Goal: Task Accomplishment & Management: Complete application form

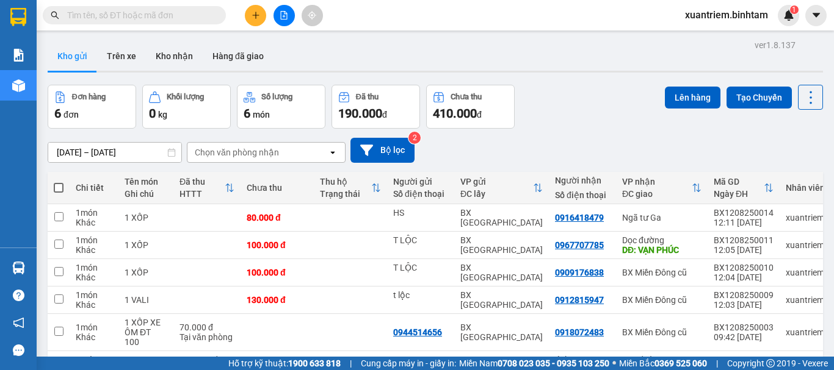
scroll to position [77, 0]
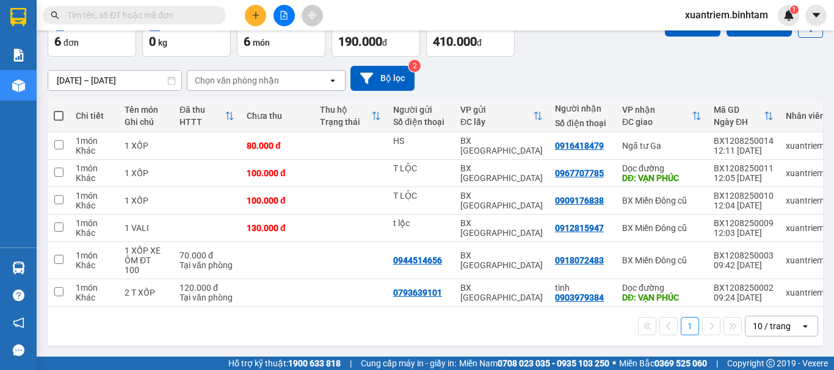
click at [256, 12] on icon "plus" at bounding box center [255, 15] width 9 height 9
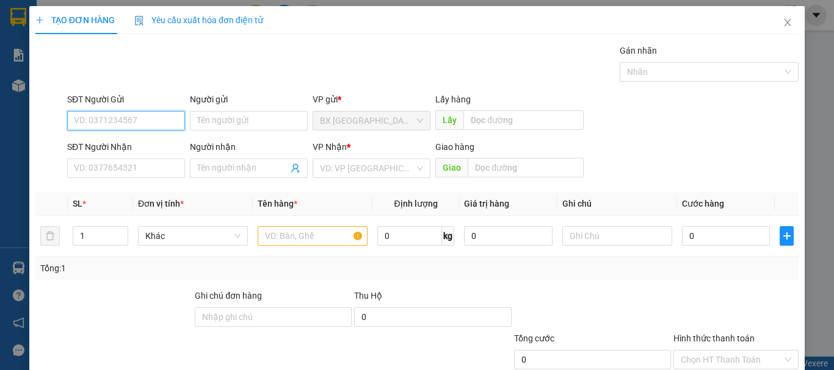
click at [111, 118] on input "SĐT Người Gửi" at bounding box center [126, 121] width 118 height 20
type input "0395620831"
click at [154, 123] on input "0395620831" at bounding box center [126, 121] width 118 height 20
click at [150, 147] on div "0395620831" at bounding box center [125, 145] width 102 height 13
type input "0372289151"
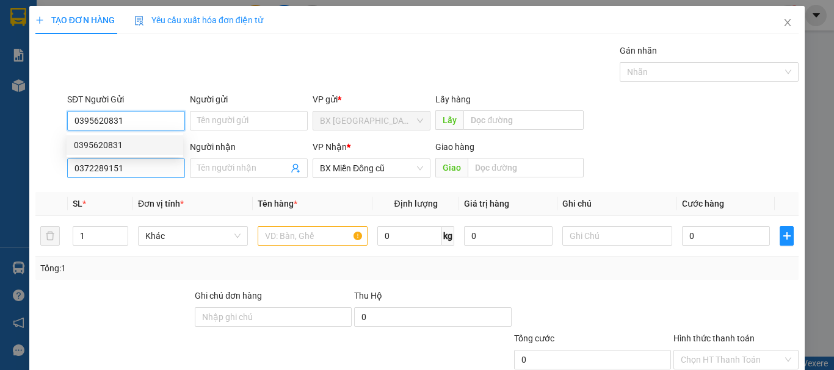
type input "120.000"
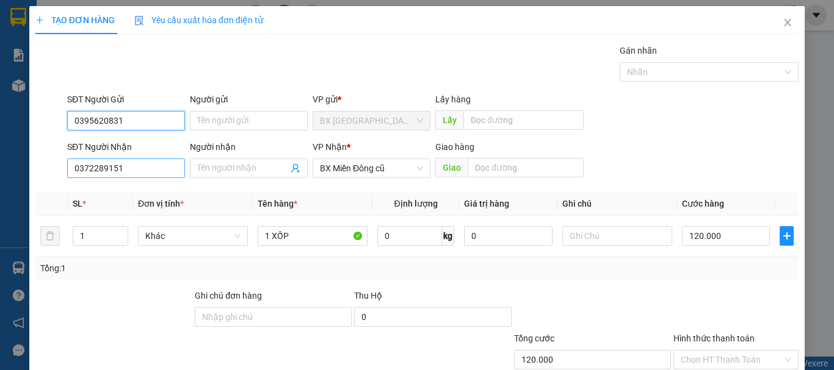
type input "0395620831"
click at [150, 175] on input "0372289151" at bounding box center [126, 169] width 118 height 20
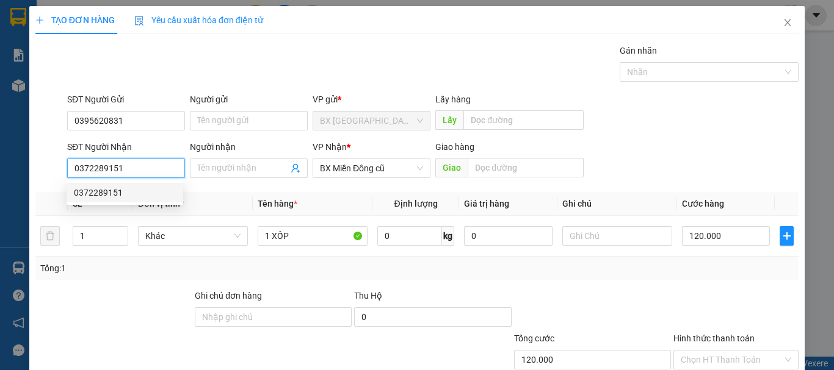
click at [126, 196] on div "0372289151" at bounding box center [125, 192] width 102 height 13
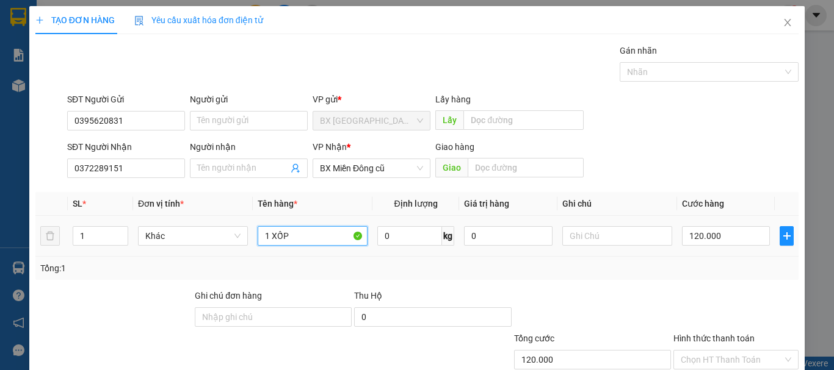
click at [298, 238] on input "1 XỐP" at bounding box center [313, 236] width 110 height 20
type input "1 XỐP+1 BAO"
click at [745, 244] on input "120.000" at bounding box center [726, 236] width 88 height 20
type input "1"
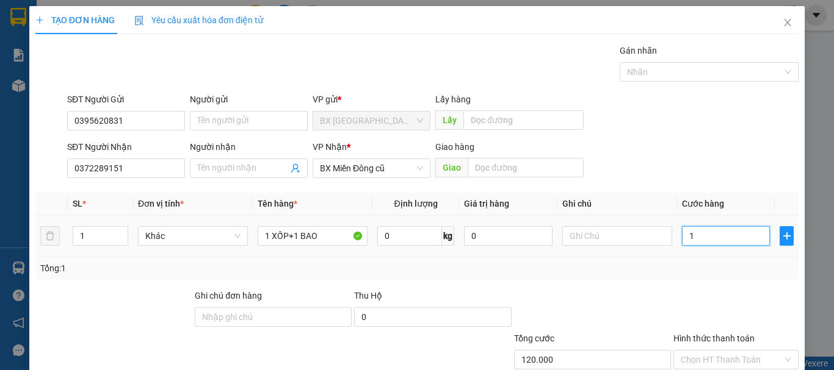
type input "1"
type input "14"
type input "140"
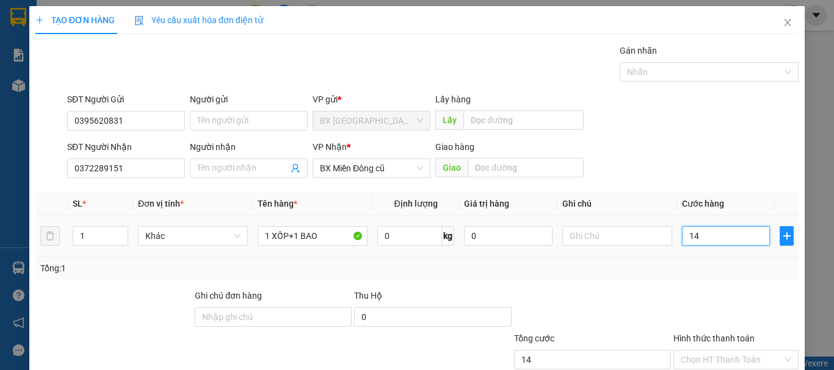
type input "140"
type input "1.400"
type input "14.000"
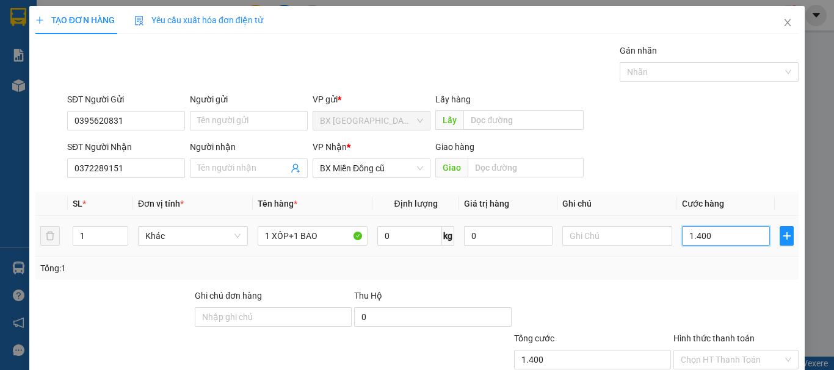
type input "14.000"
type input "140.000"
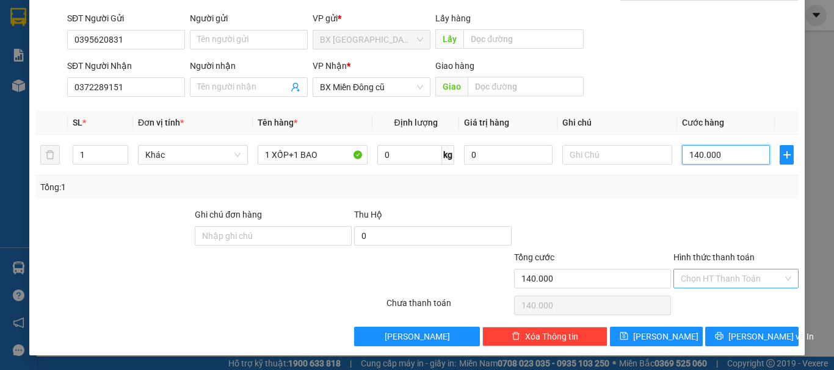
drag, startPoint x: 672, startPoint y: 281, endPoint x: 728, endPoint y: 281, distance: 55.5
click at [674, 281] on div "Chọn HT Thanh Toán" at bounding box center [735, 279] width 125 height 20
type input "140.000"
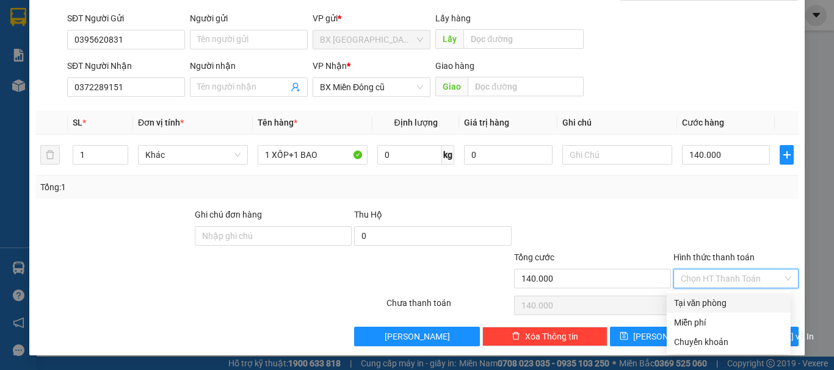
click at [735, 301] on div "Tại văn phòng" at bounding box center [728, 303] width 109 height 13
type input "0"
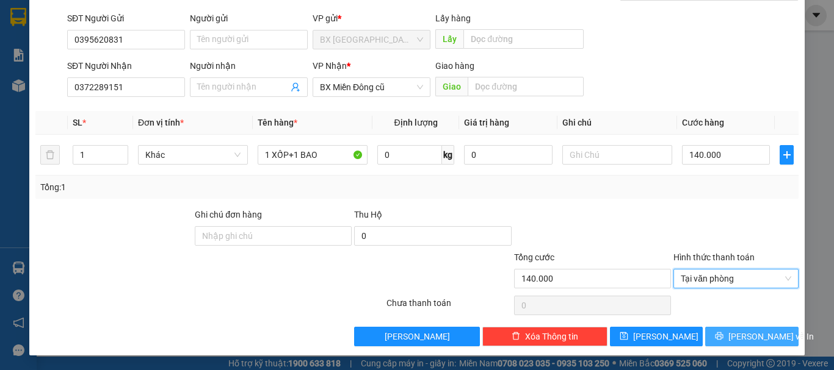
click at [723, 337] on icon "printer" at bounding box center [719, 337] width 8 height 8
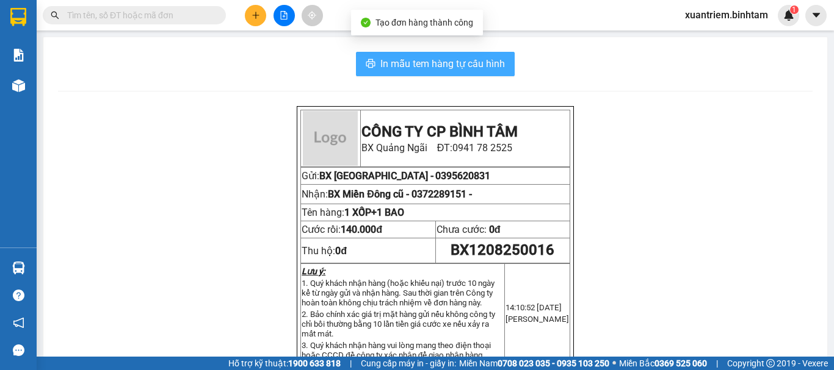
click at [396, 59] on span "In mẫu tem hàng tự cấu hình" at bounding box center [442, 63] width 125 height 15
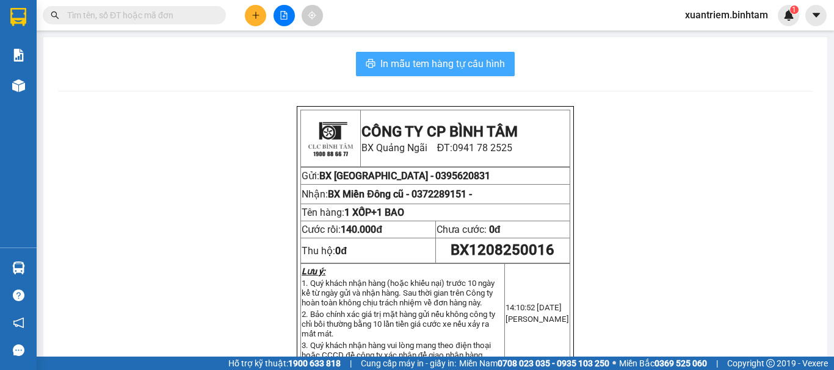
click at [474, 70] on span "In mẫu tem hàng tự cấu hình" at bounding box center [442, 63] width 125 height 15
